Goal: Information Seeking & Learning: Learn about a topic

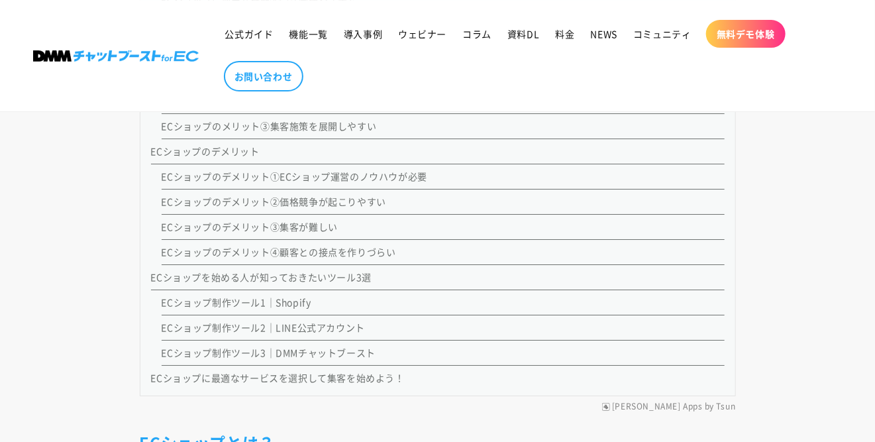
scroll to position [1792, 0]
click at [289, 323] on link "ECショップ制作ツール2｜LINE公式アカウント" at bounding box center [263, 326] width 203 height 13
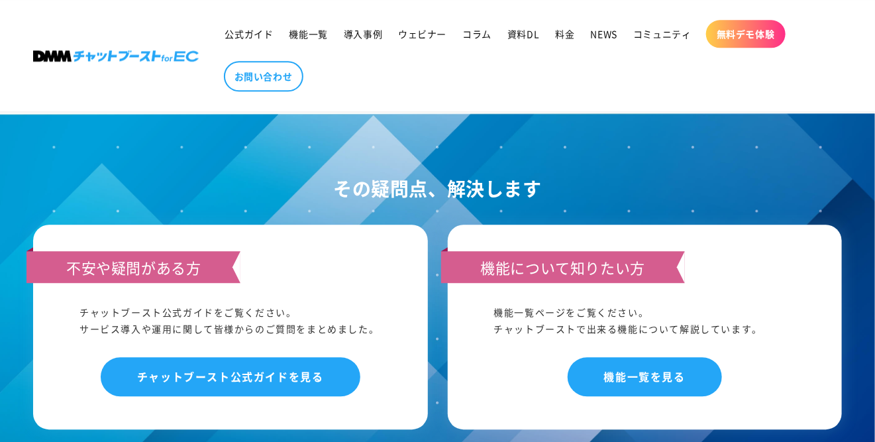
scroll to position [9459, 0]
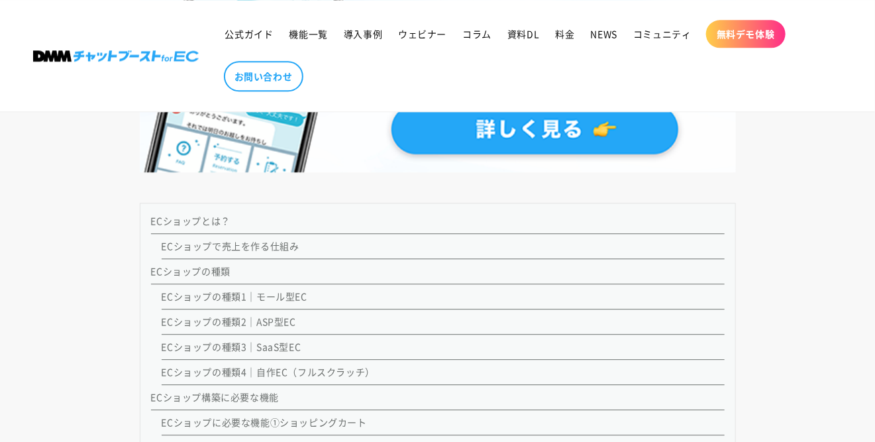
scroll to position [1366, 0]
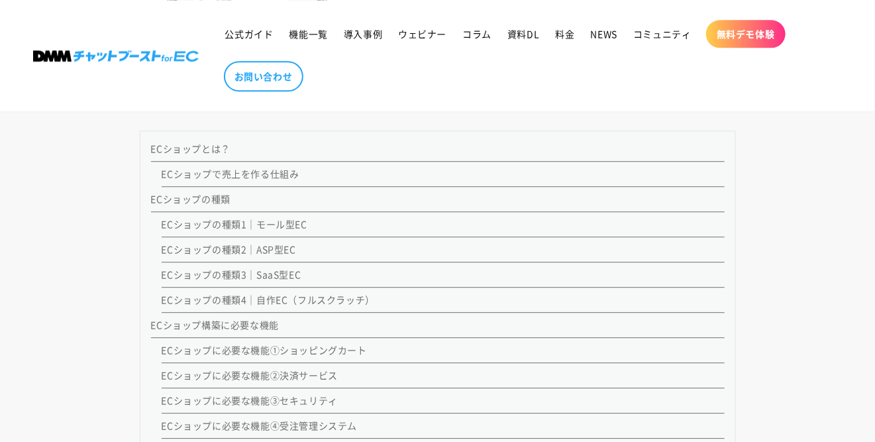
click at [244, 169] on link "ECショップで売上を作る仕組み" at bounding box center [231, 173] width 138 height 13
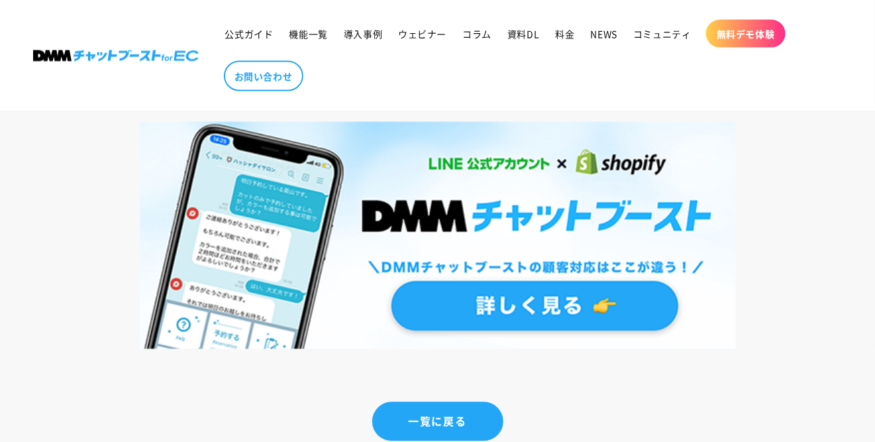
scroll to position [9193, 0]
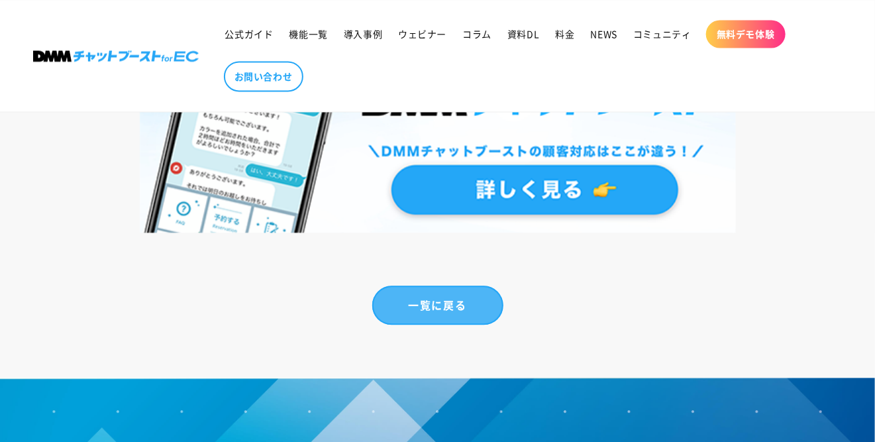
drag, startPoint x: 441, startPoint y: 293, endPoint x: 411, endPoint y: 293, distance: 29.8
click at [441, 293] on link "一覧に戻る" at bounding box center [437, 305] width 131 height 39
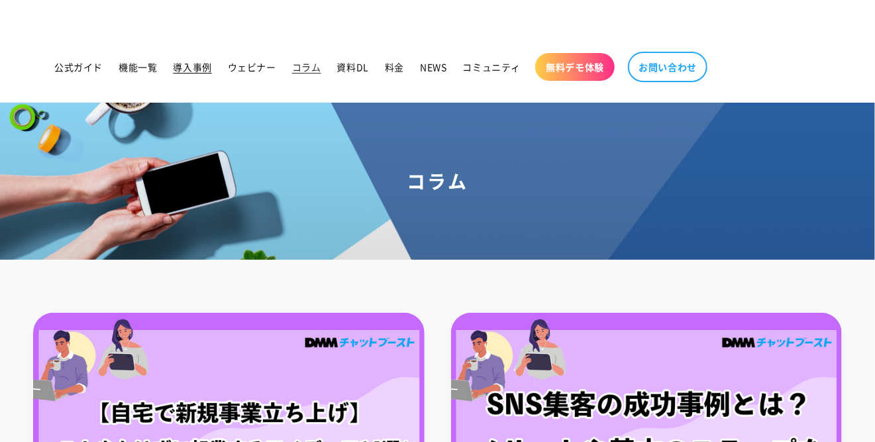
click at [185, 64] on span "導入事例" at bounding box center [192, 67] width 38 height 12
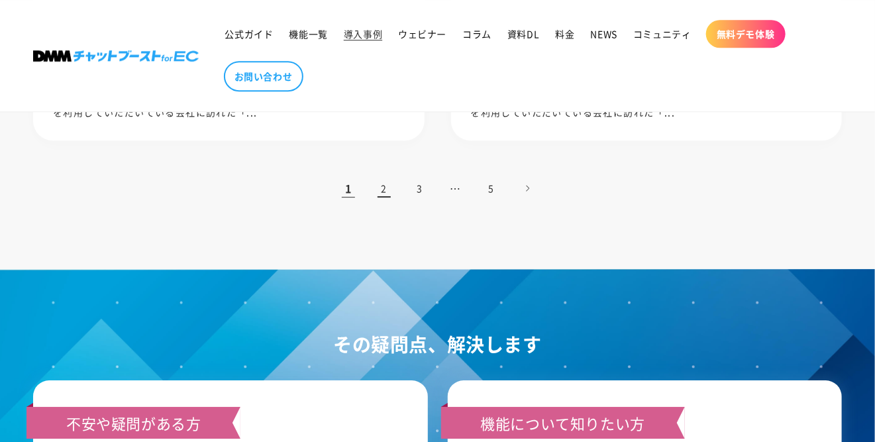
scroll to position [1467, 0]
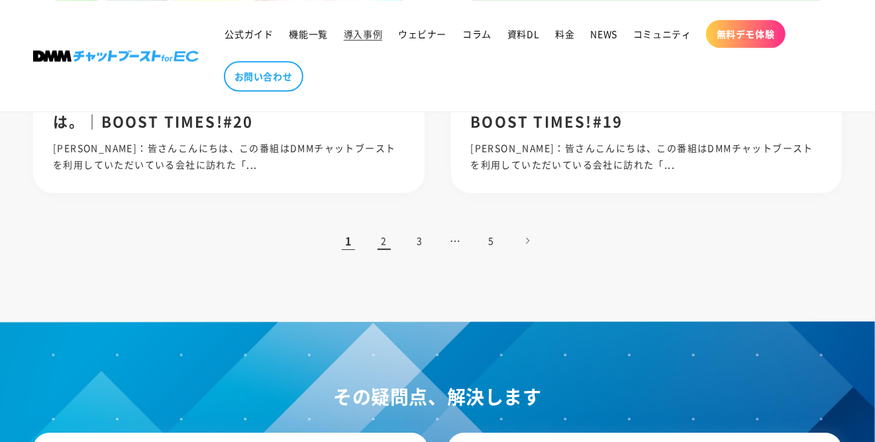
click at [384, 238] on link "2" at bounding box center [384, 240] width 29 height 29
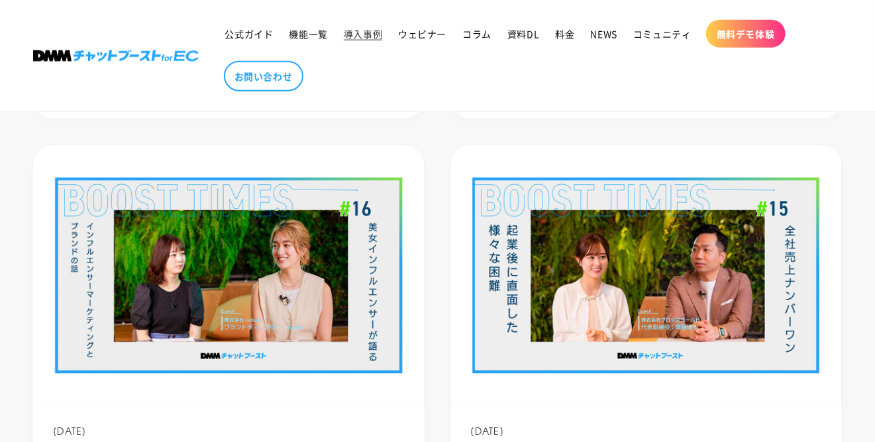
scroll to position [710, 0]
